Goal: Task Accomplishment & Management: Manage account settings

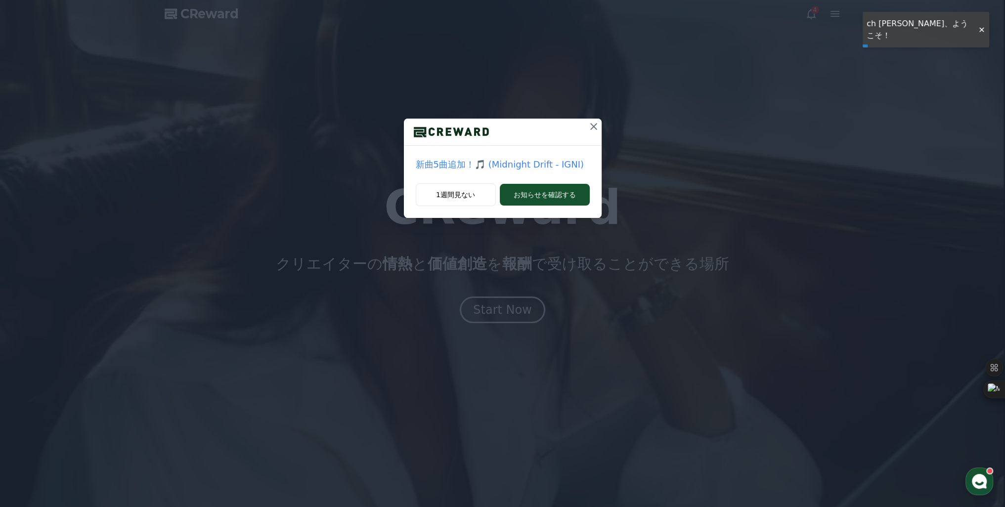
click at [600, 126] on button at bounding box center [594, 127] width 16 height 16
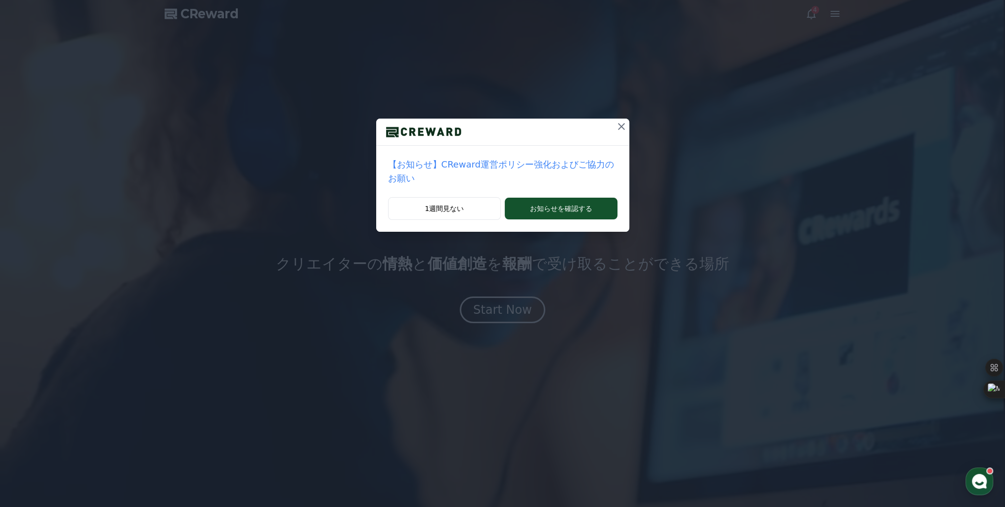
click at [617, 124] on icon at bounding box center [621, 127] width 12 height 12
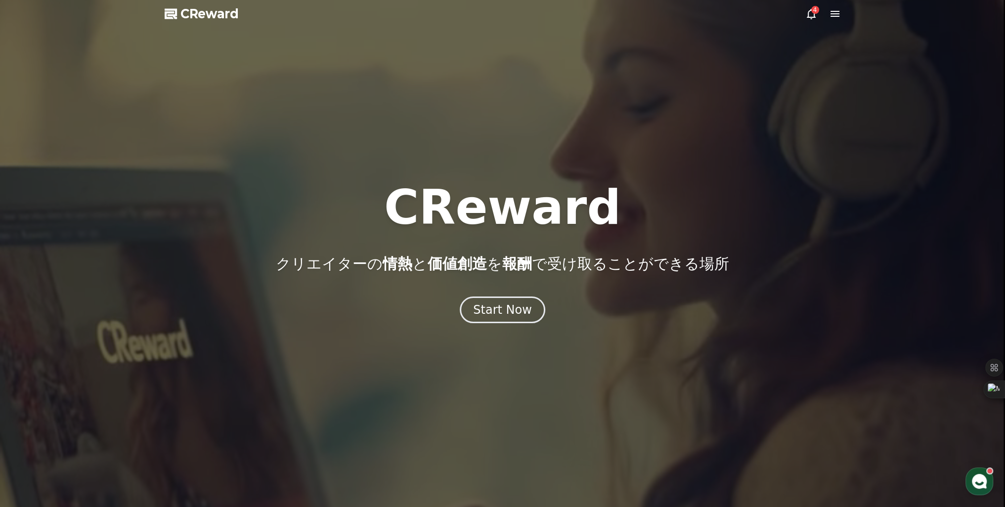
click at [836, 17] on icon at bounding box center [834, 14] width 9 height 6
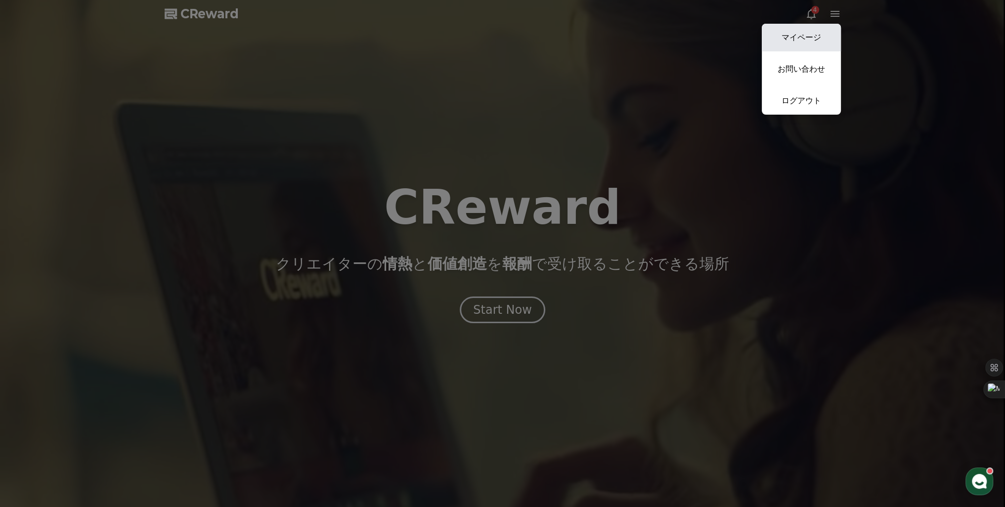
click at [817, 31] on link "マイページ" at bounding box center [801, 38] width 79 height 28
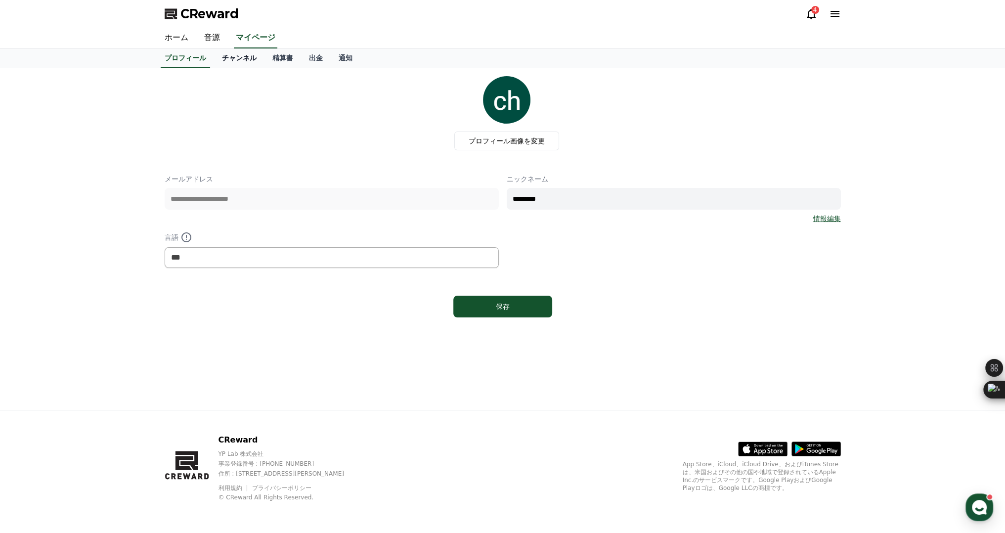
click at [220, 66] on link "チャンネル" at bounding box center [239, 58] width 50 height 19
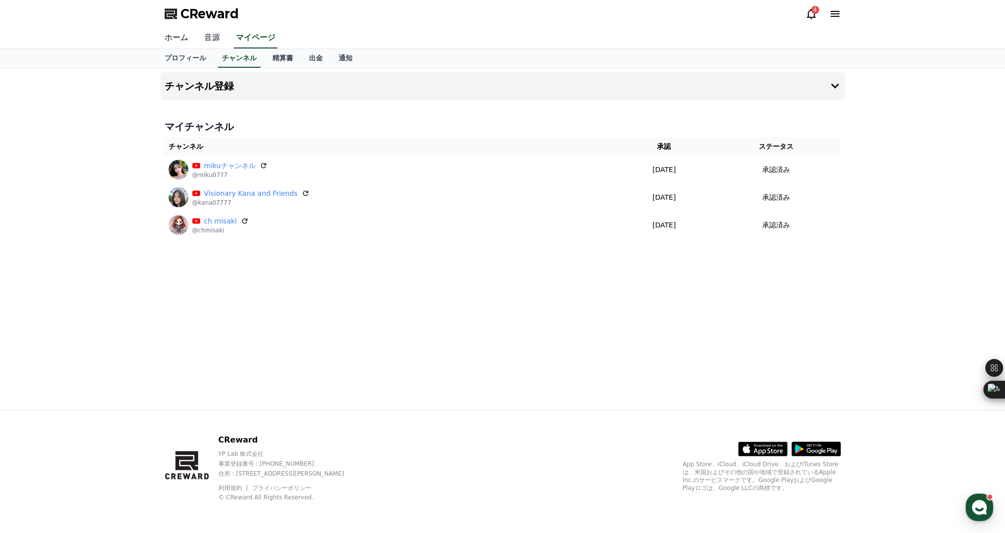
click at [204, 41] on link "音源" at bounding box center [212, 38] width 32 height 21
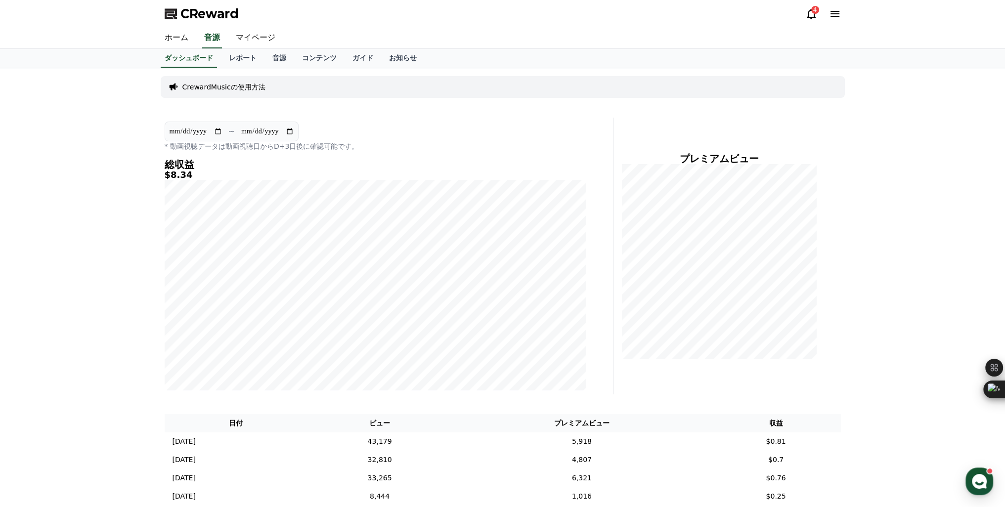
click at [814, 16] on icon at bounding box center [811, 14] width 12 height 12
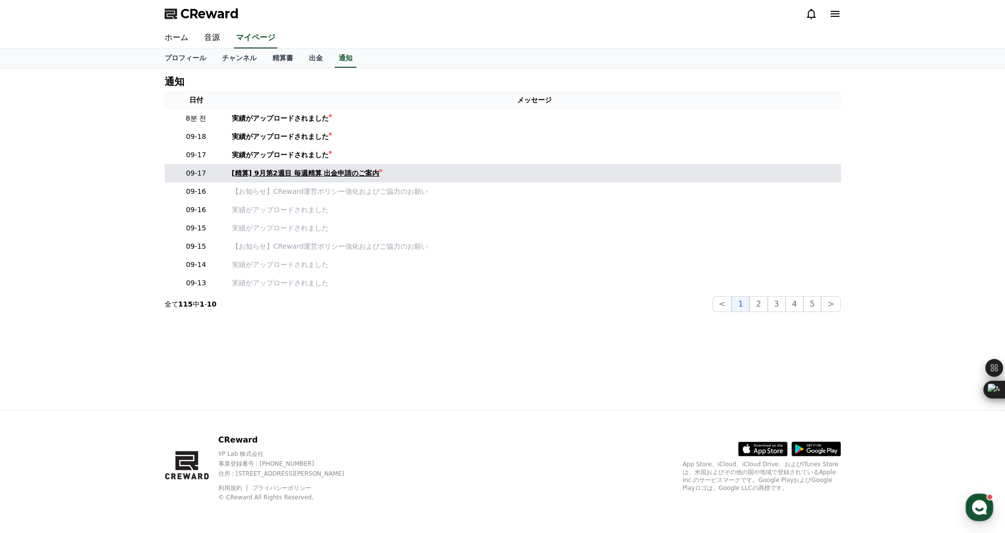
click at [285, 176] on div "[精算] 9月第2週目 毎週精算 出金申請のご案内" at bounding box center [306, 173] width 148 height 10
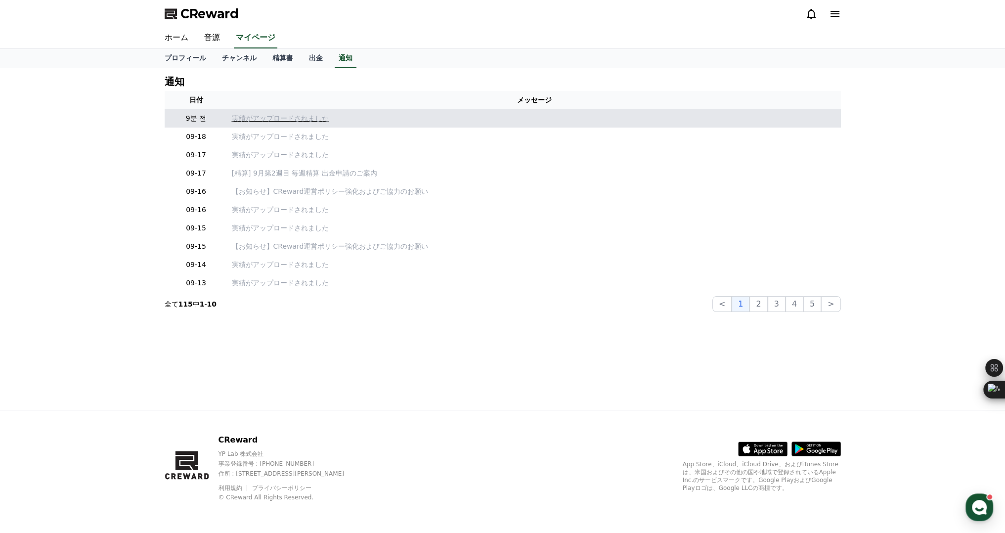
click at [270, 120] on p "実績がアップロードされました" at bounding box center [534, 118] width 605 height 10
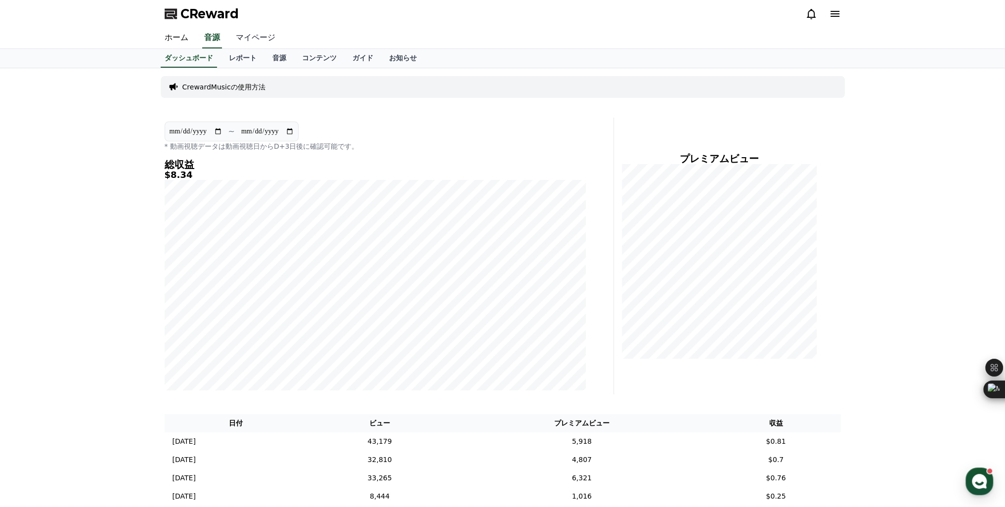
click at [239, 35] on link "マイページ" at bounding box center [255, 38] width 55 height 21
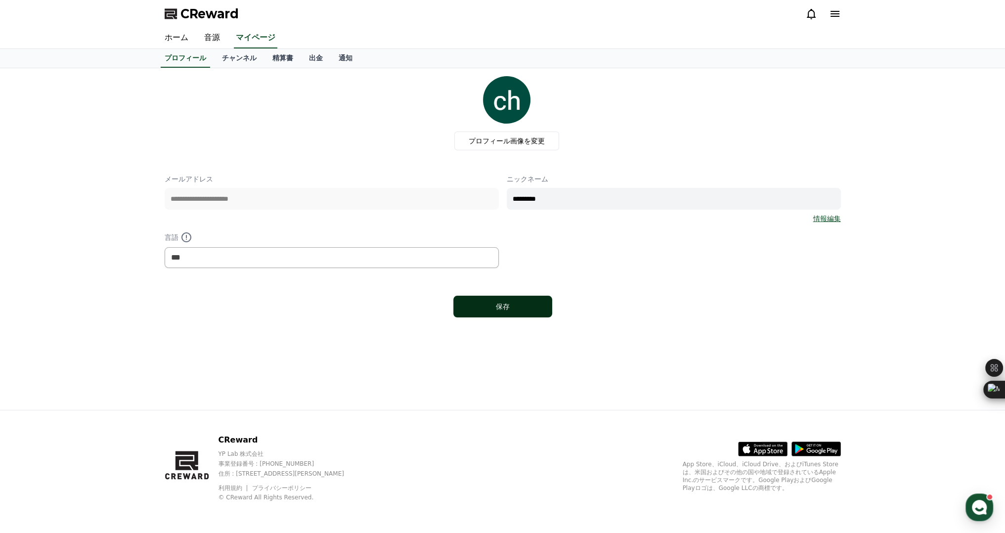
click at [528, 313] on button "保存" at bounding box center [502, 307] width 99 height 22
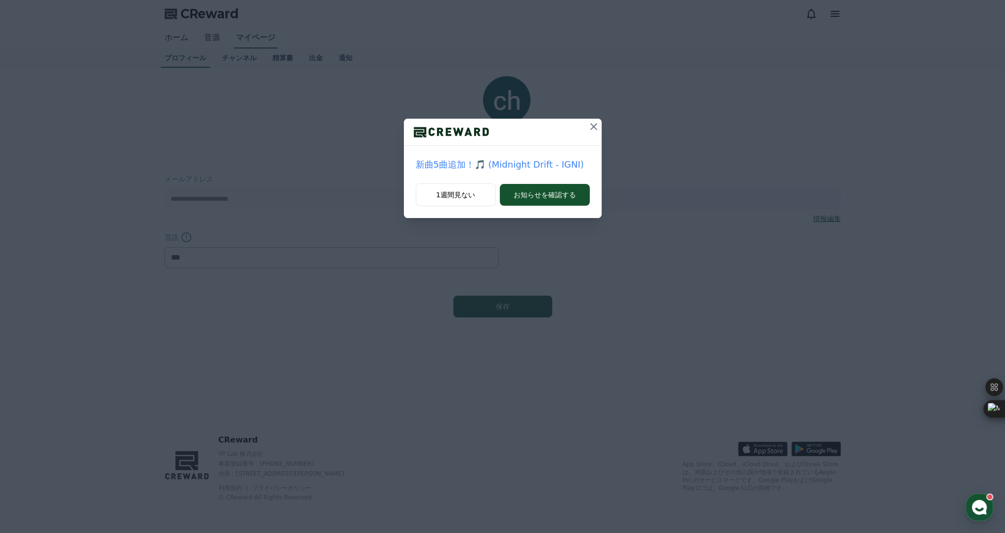
click at [592, 131] on icon at bounding box center [594, 127] width 12 height 12
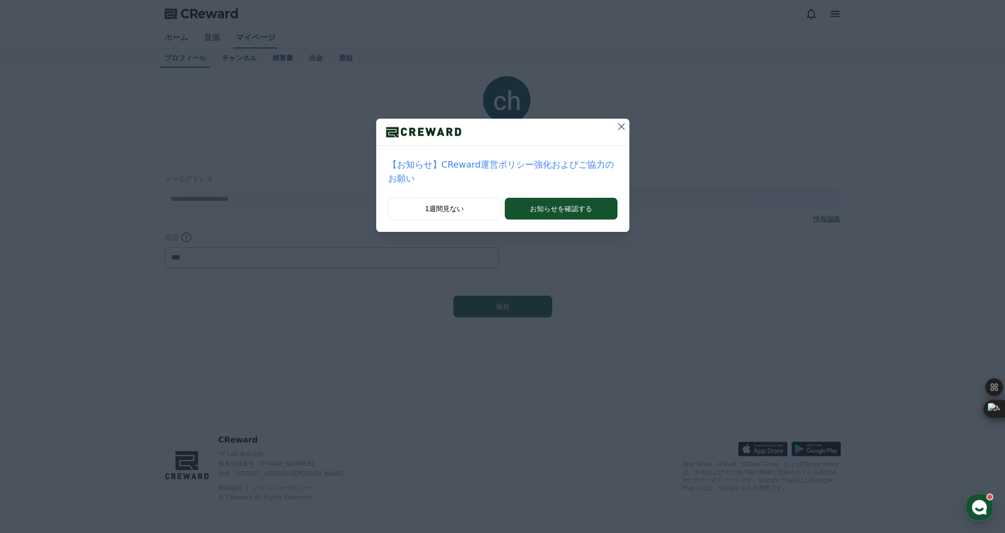
click at [619, 127] on button at bounding box center [621, 127] width 16 height 16
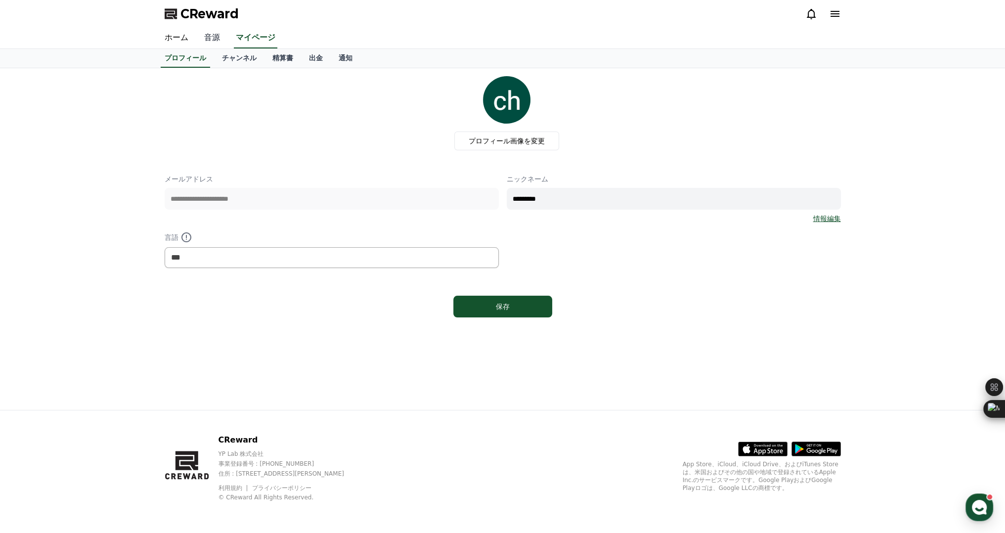
click at [216, 42] on link "音源" at bounding box center [212, 38] width 32 height 21
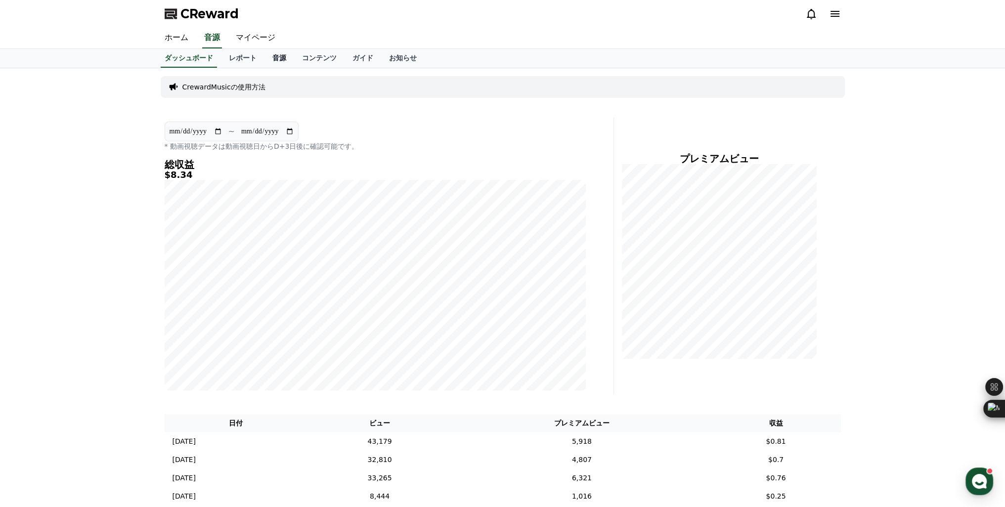
click at [264, 63] on link "音源" at bounding box center [279, 58] width 30 height 19
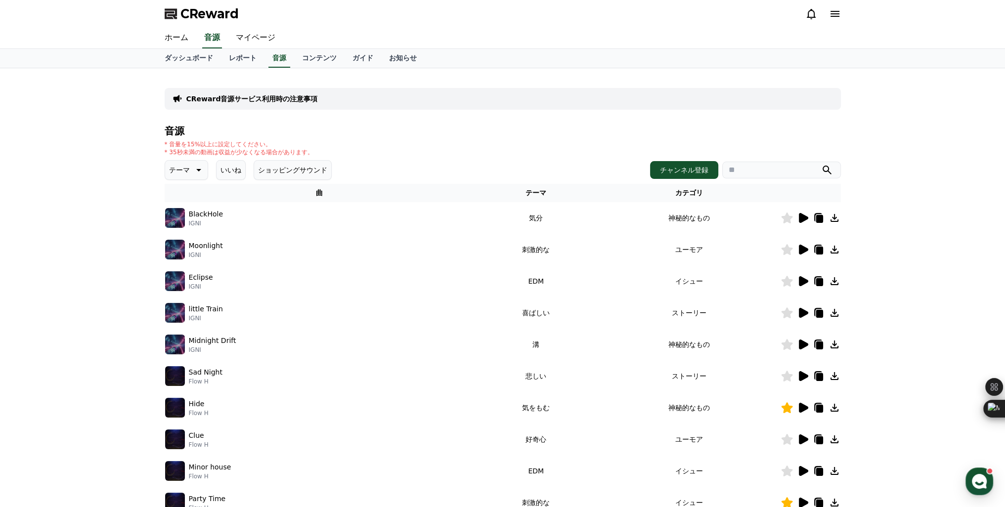
click at [801, 220] on icon at bounding box center [803, 218] width 9 height 10
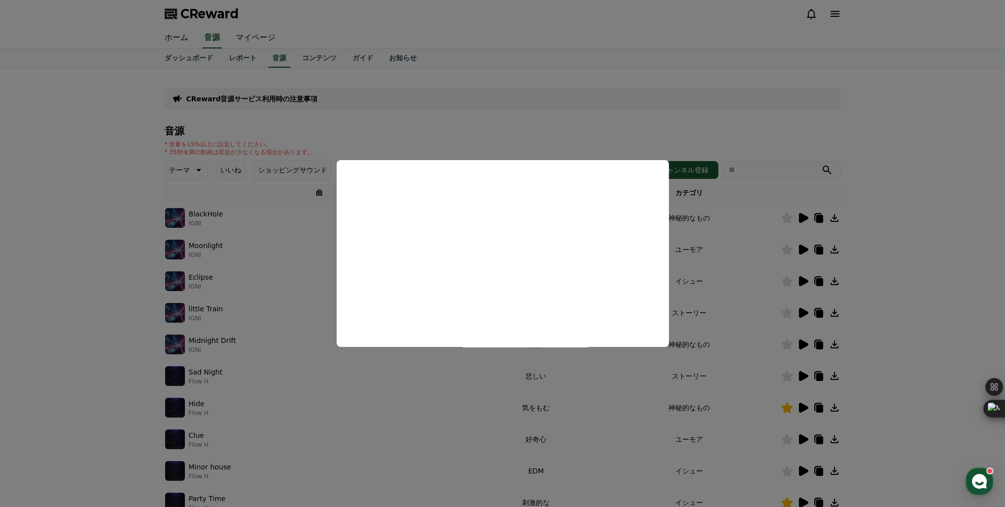
click at [893, 241] on button "close modal" at bounding box center [502, 253] width 1005 height 507
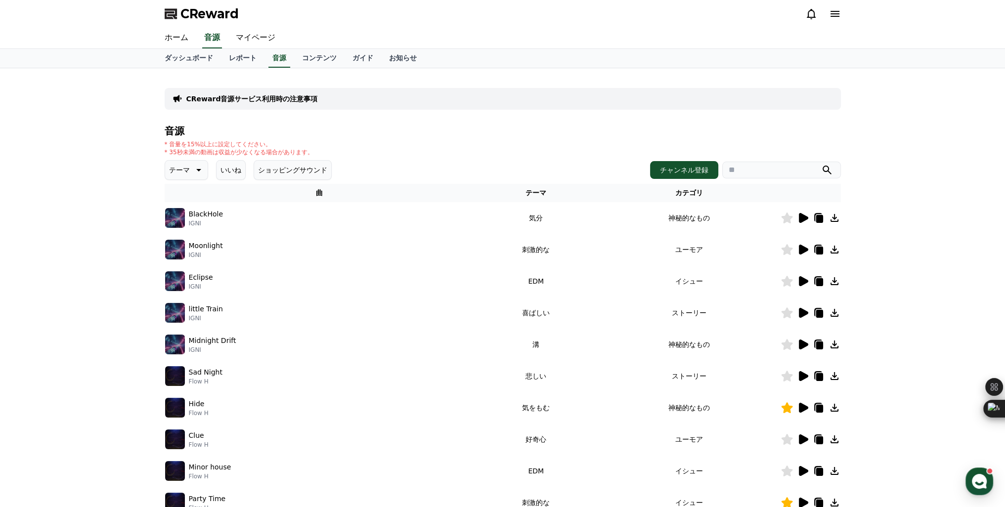
click at [797, 247] on icon at bounding box center [803, 250] width 12 height 12
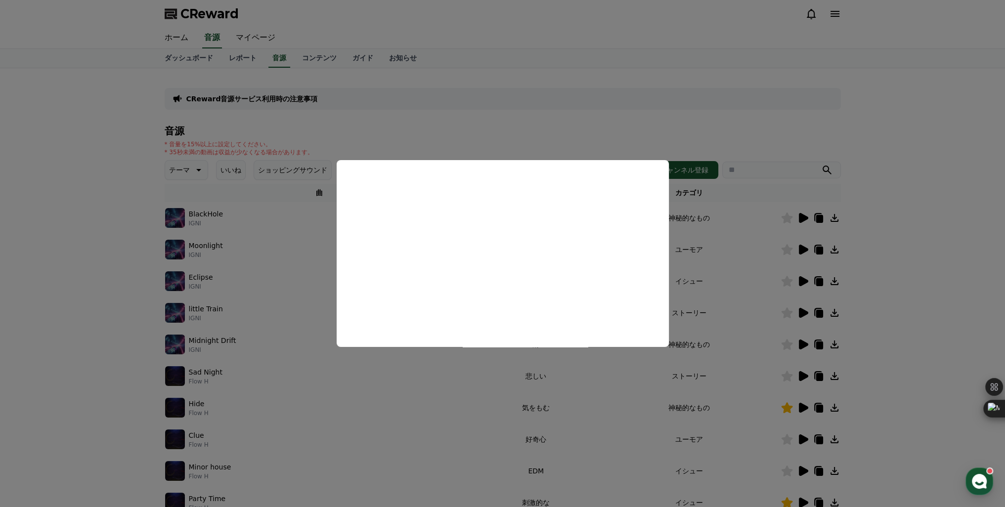
click at [805, 281] on button "close modal" at bounding box center [502, 253] width 1005 height 507
click at [805, 281] on icon at bounding box center [803, 281] width 9 height 10
click at [804, 309] on button "close modal" at bounding box center [502, 253] width 1005 height 507
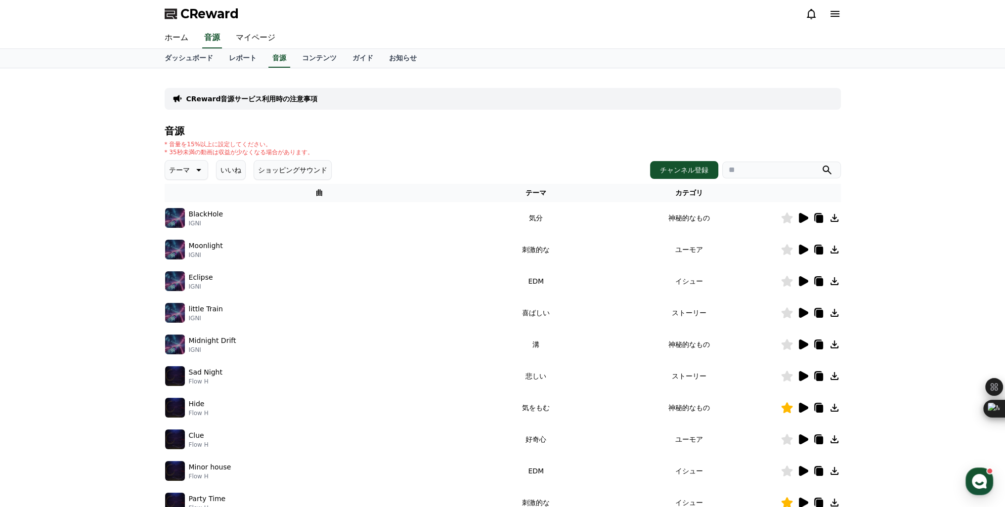
click at [801, 312] on icon at bounding box center [803, 313] width 9 height 10
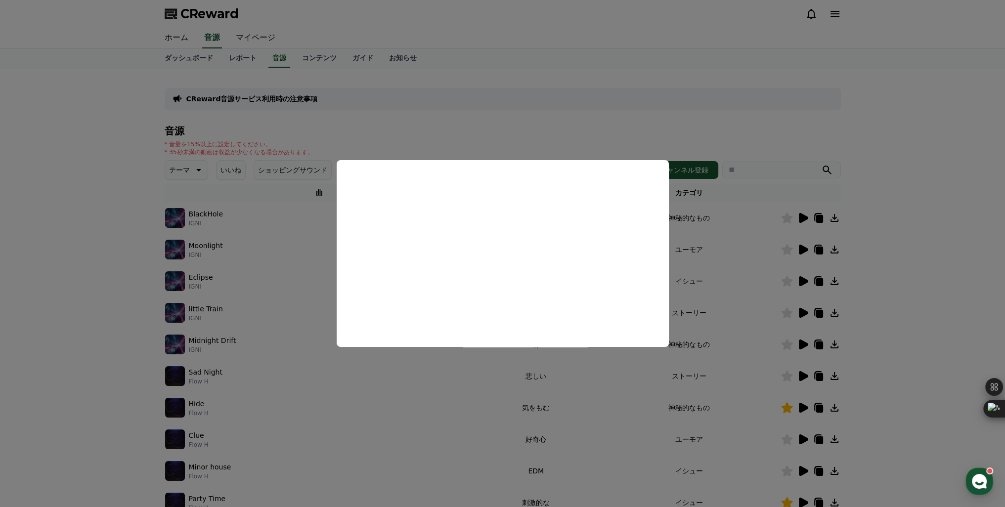
click at [801, 344] on button "close modal" at bounding box center [502, 253] width 1005 height 507
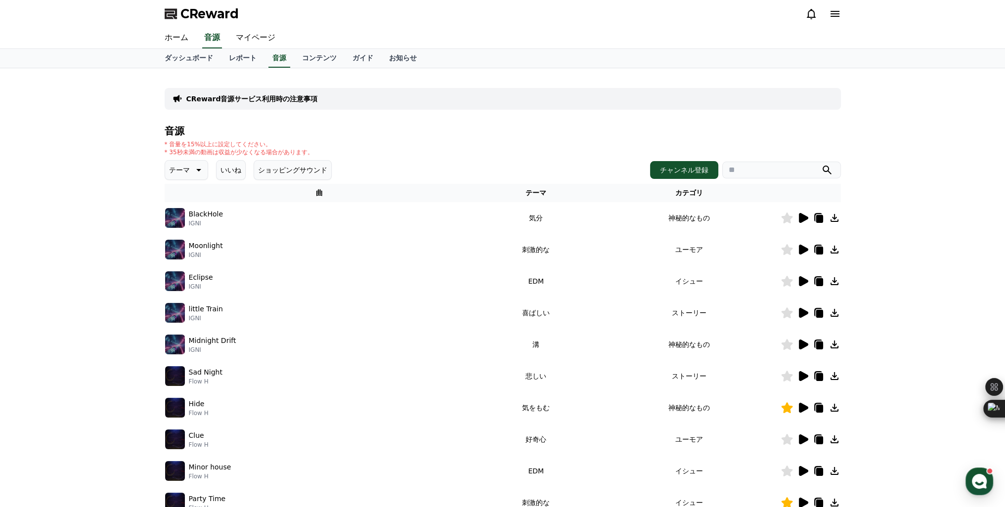
click at [799, 345] on icon at bounding box center [803, 344] width 9 height 10
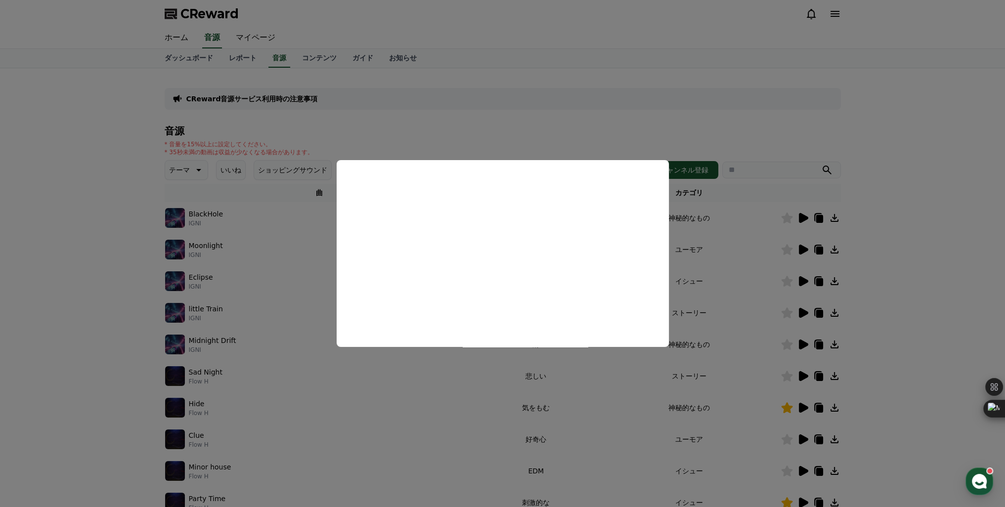
click at [802, 217] on button "close modal" at bounding box center [502, 253] width 1005 height 507
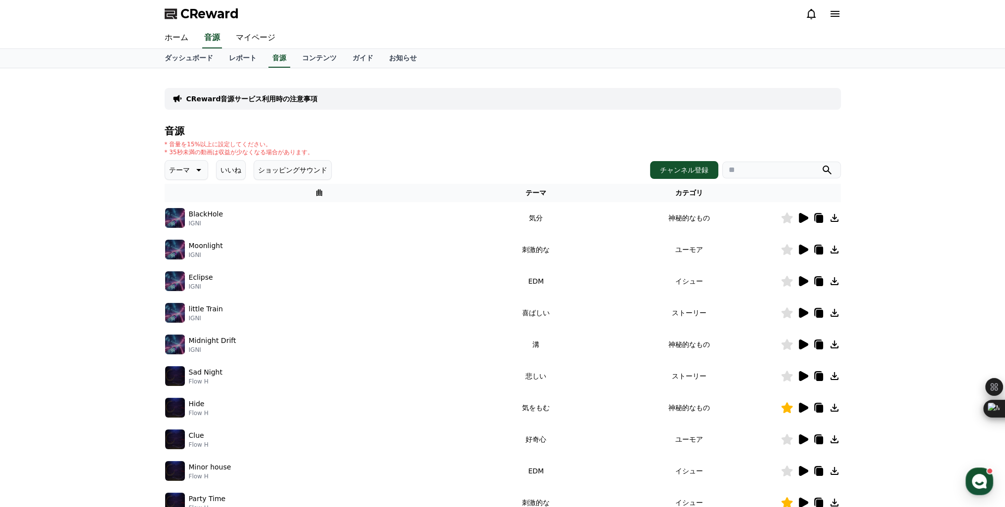
click at [802, 217] on icon at bounding box center [803, 218] width 9 height 10
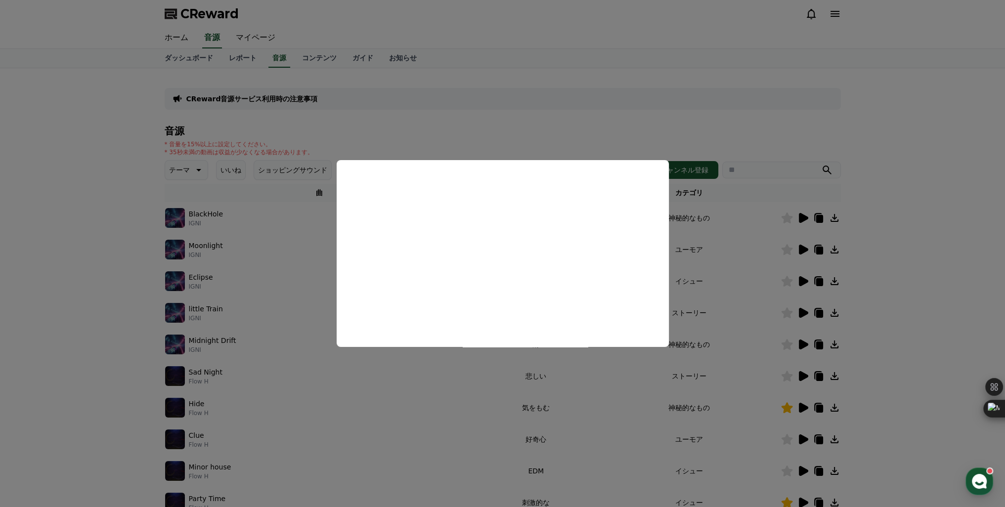
click at [788, 68] on button "close modal" at bounding box center [502, 253] width 1005 height 507
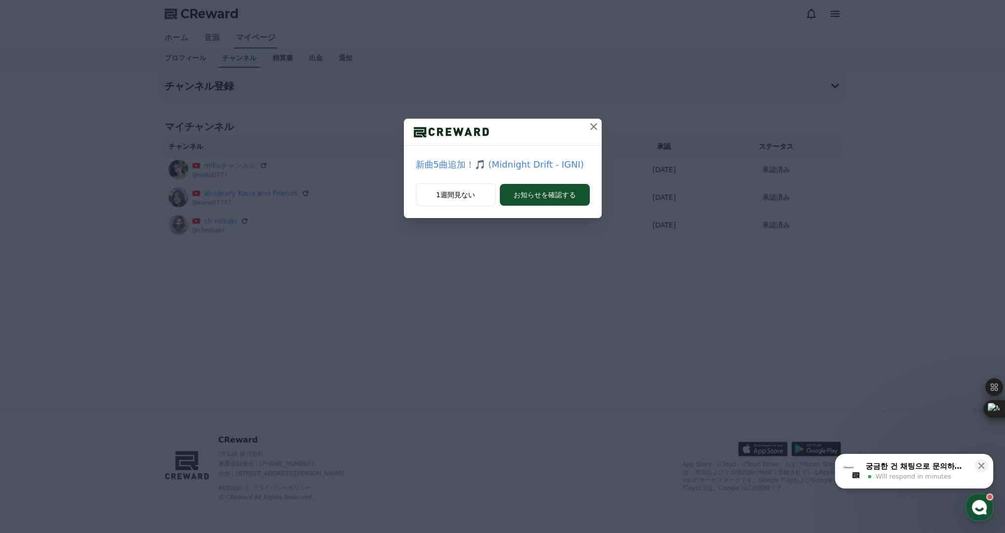
click at [591, 128] on icon at bounding box center [593, 126] width 7 height 7
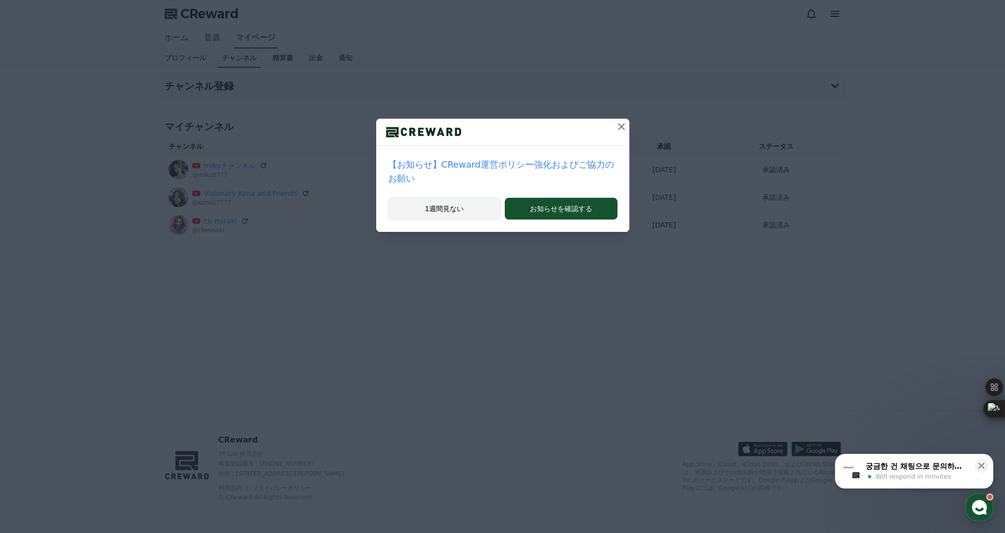
click at [459, 197] on button "1週間見ない" at bounding box center [444, 208] width 113 height 23
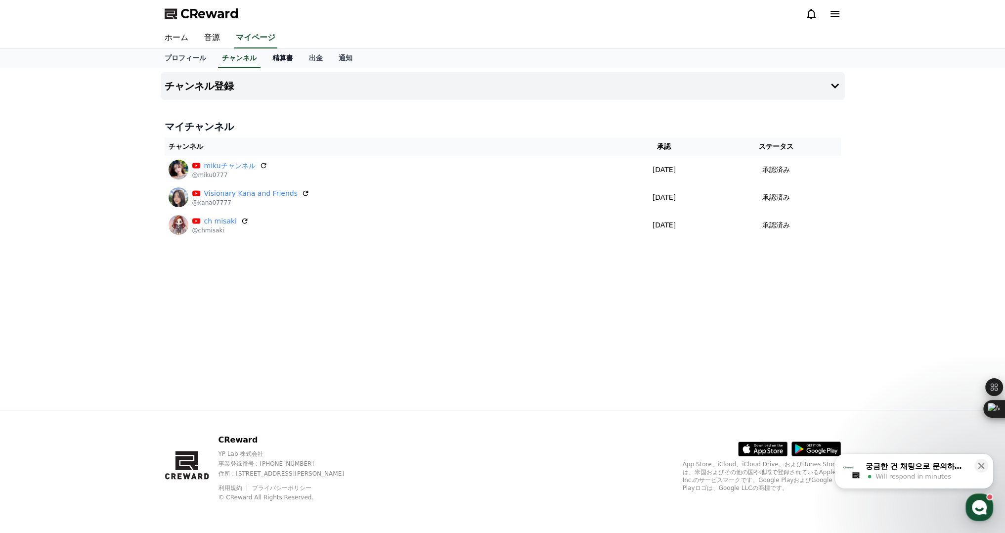
click at [264, 61] on link "精算書" at bounding box center [282, 58] width 37 height 19
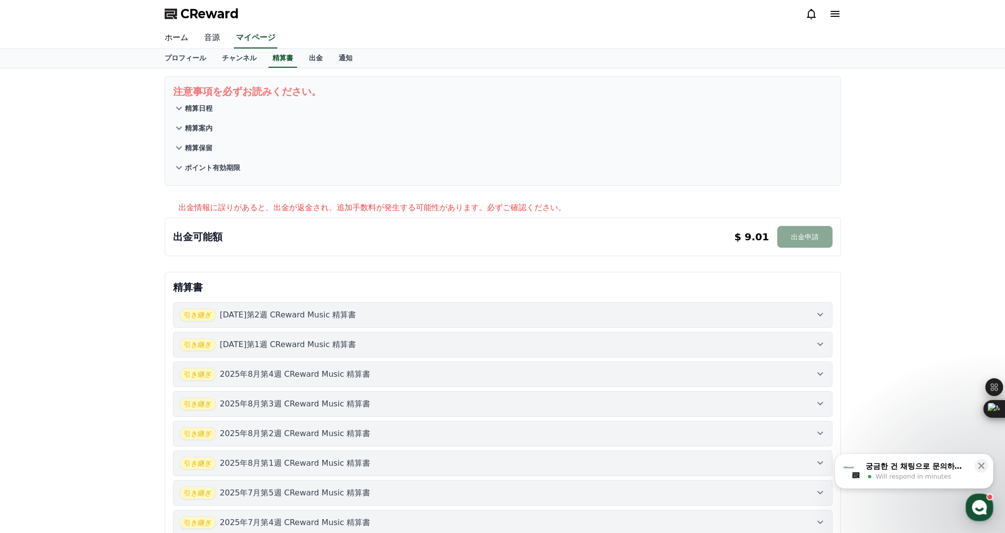
click at [215, 34] on link "音源" at bounding box center [212, 38] width 32 height 21
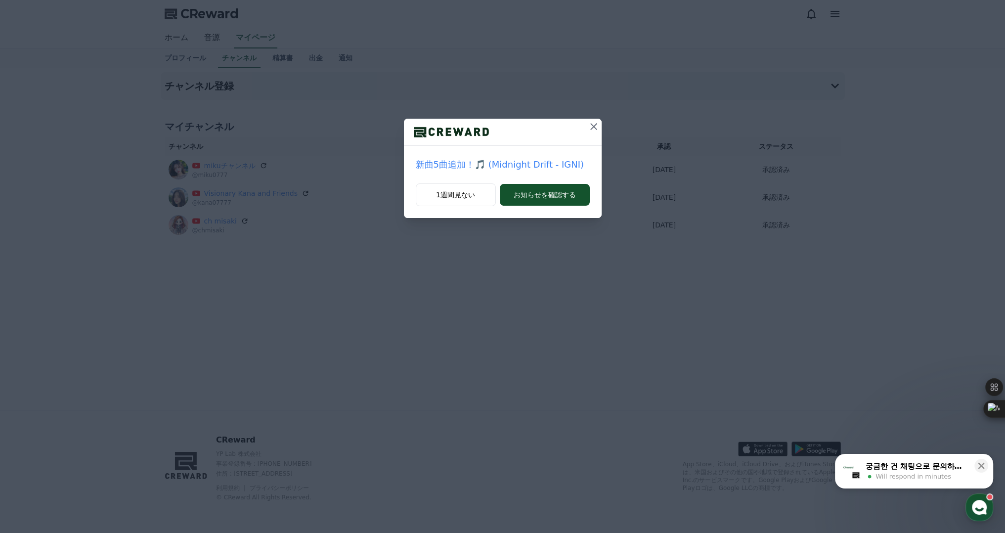
click at [591, 124] on icon at bounding box center [593, 126] width 7 height 7
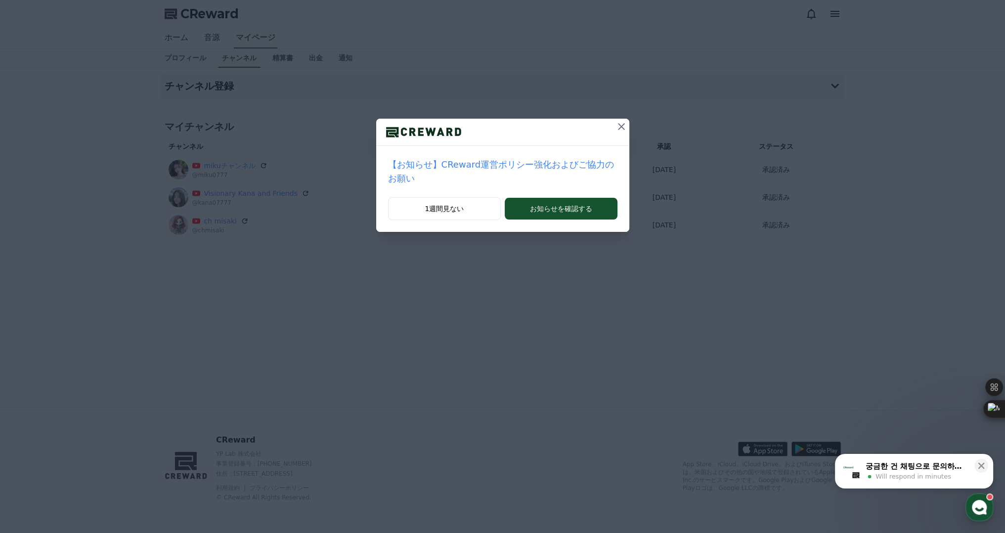
click at [615, 123] on icon at bounding box center [621, 127] width 12 height 12
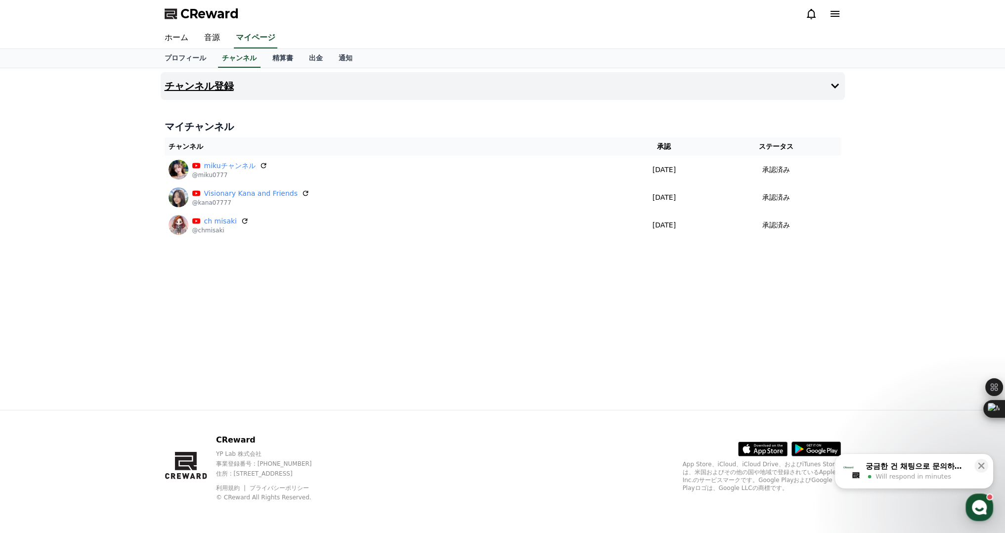
click at [450, 92] on button "チャンネル登録" at bounding box center [503, 86] width 684 height 28
